Goal: Task Accomplishment & Management: Use online tool/utility

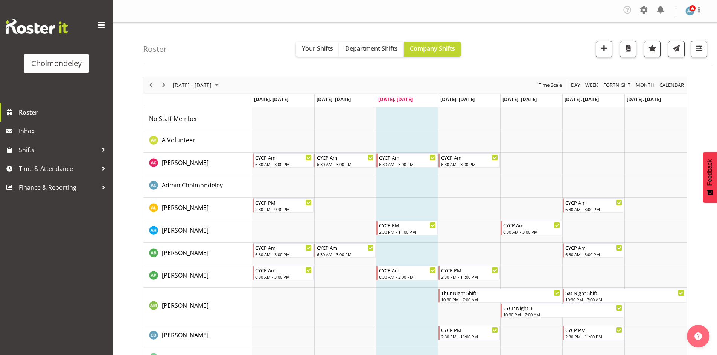
click at [558, 48] on div "Roster Your Shifts Department Shifts Company Shifts All Locations [GEOGRAPHIC_D…" at bounding box center [428, 43] width 570 height 43
click at [703, 44] on span "button" at bounding box center [699, 48] width 10 height 10
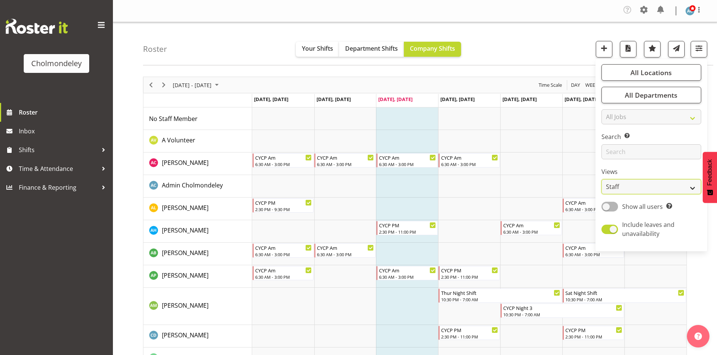
click at [654, 184] on select "Staff Role Shift - Horizontal Shift - Vertical Staff - Location" at bounding box center [651, 186] width 100 height 15
click at [601, 179] on select "Staff Role Shift - Horizontal Shift - Vertical Staff - Location" at bounding box center [651, 186] width 100 height 15
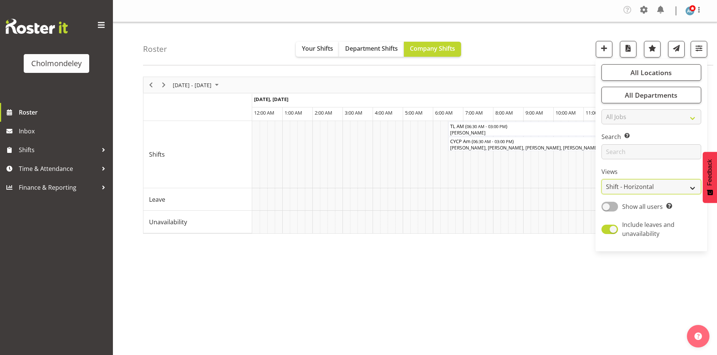
click at [655, 186] on select "Staff Role Shift - Horizontal Shift - Vertical Staff - Location" at bounding box center [651, 186] width 100 height 15
select select "shift"
click at [601, 179] on select "Staff Role Shift - Horizontal Shift - Vertical Staff - Location" at bounding box center [651, 186] width 100 height 15
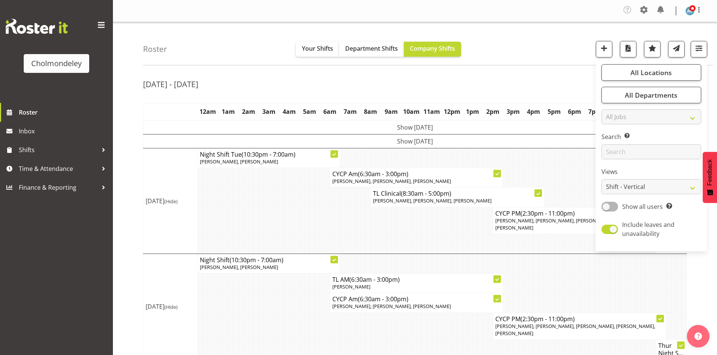
click at [482, 95] on div "[DATE] - [DATE] [DATE] - [DATE] [DATE] Day Week Fortnight Month calendar Month …" at bounding box center [430, 351] width 574 height 560
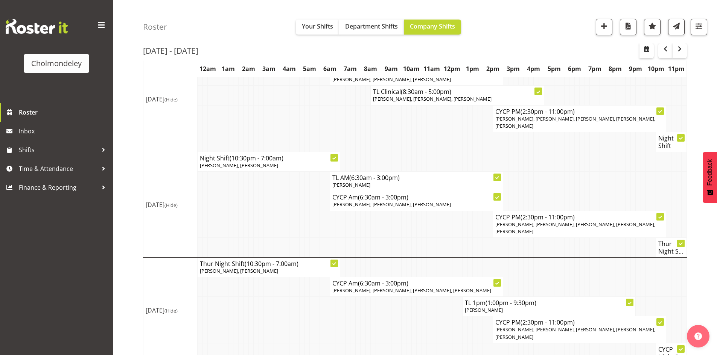
scroll to position [113, 0]
